Goal: Information Seeking & Learning: Learn about a topic

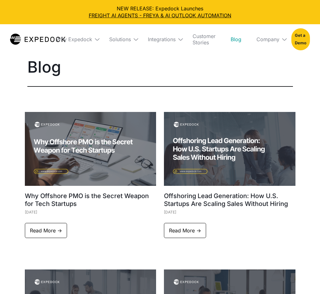
select select
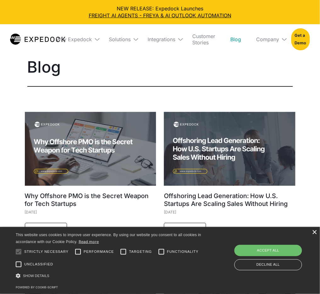
click at [314, 234] on div "×" at bounding box center [314, 232] width 5 height 5
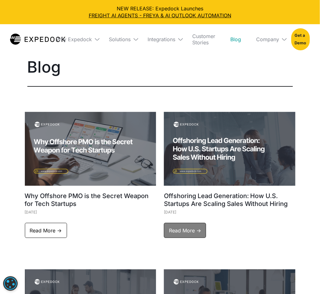
click at [202, 224] on link "Read More ->" at bounding box center [185, 230] width 42 height 15
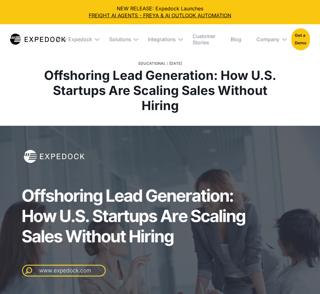
select select
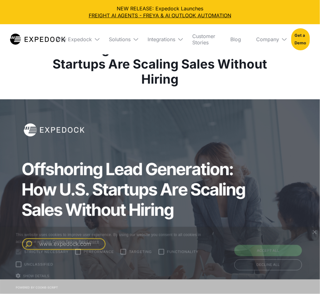
scroll to position [189, 0]
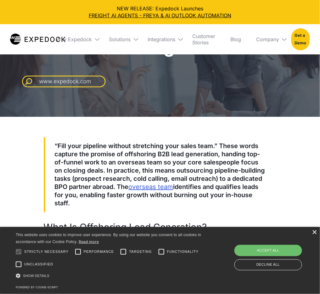
click at [313, 234] on div "×" at bounding box center [314, 232] width 5 height 5
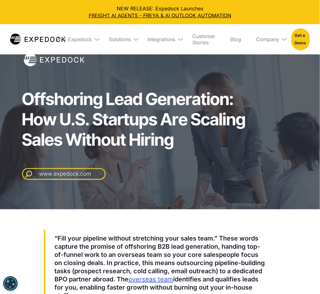
scroll to position [0, 0]
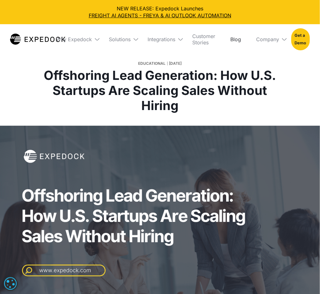
click at [233, 37] on link "Blog" at bounding box center [236, 39] width 21 height 30
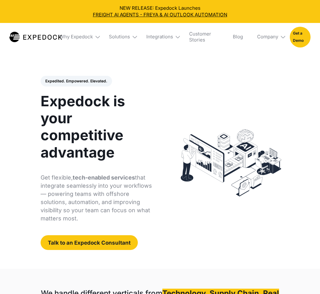
select select
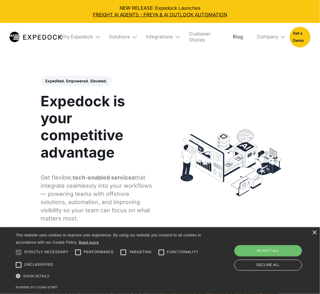
click at [231, 40] on link "Blog" at bounding box center [238, 37] width 20 height 29
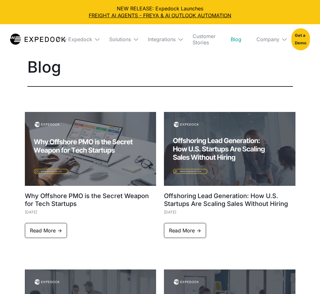
select select
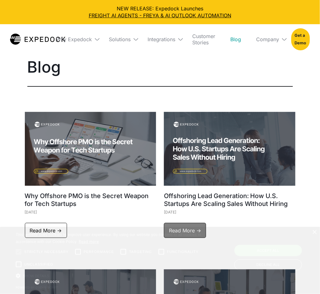
click at [196, 227] on link "Read More ->" at bounding box center [185, 230] width 42 height 15
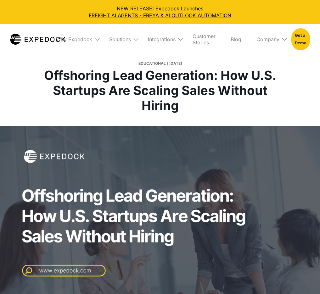
select select
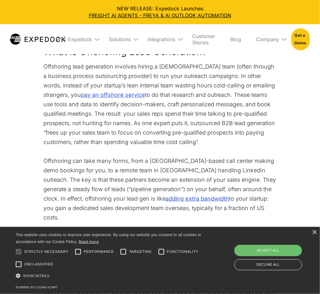
scroll to position [589, 0]
